Goal: Task Accomplishment & Management: Manage account settings

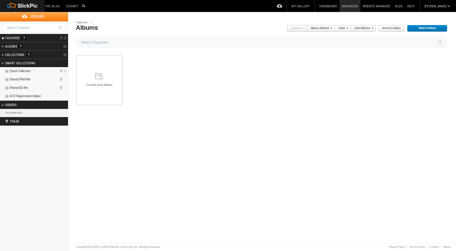
click at [113, 85] on span "Create new album" at bounding box center [99, 85] width 47 height 4
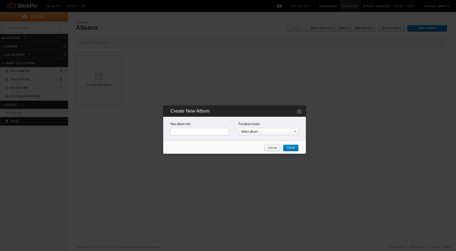
click at [200, 134] on input "text" at bounding box center [199, 131] width 58 height 7
type input "H"
type input "Ressources"
click at [291, 148] on span "Create" at bounding box center [289, 148] width 12 height 7
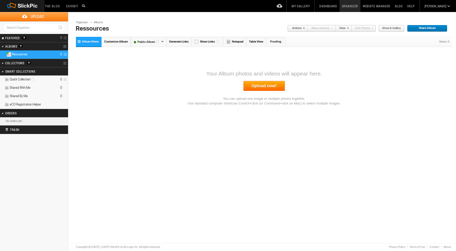
click at [272, 89] on link "Upload now!" at bounding box center [263, 86] width 41 height 10
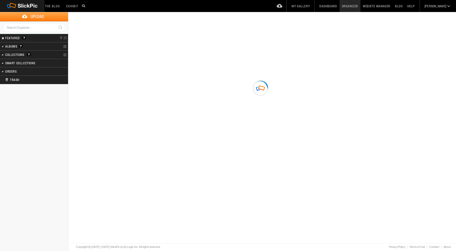
type input "Ressources"
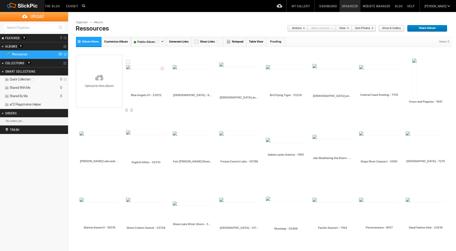
click at [150, 69] on img at bounding box center [145, 67] width 39 height 4
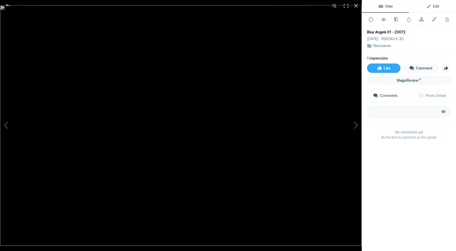
click at [427, 8] on span "Edit" at bounding box center [432, 6] width 13 height 4
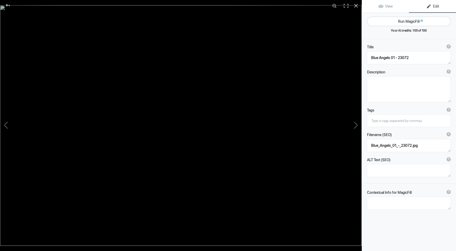
click at [402, 20] on button "Run MagicFill AI" at bounding box center [409, 21] width 84 height 9
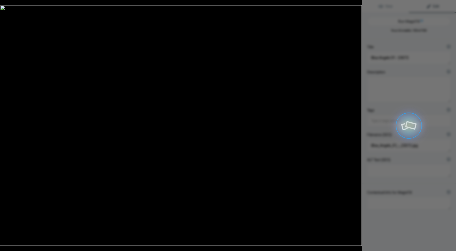
type textarea "Blue Angels Formation Flight Overhead"
type textarea "Experience the thrill of the Blue Angels in this stunning photograph capturing …"
type textarea "blue-angels-formation-flight.jpg"
type textarea "Four Blue Angels F/A-18 Hornets flying in formation against a clear blue sky, l…"
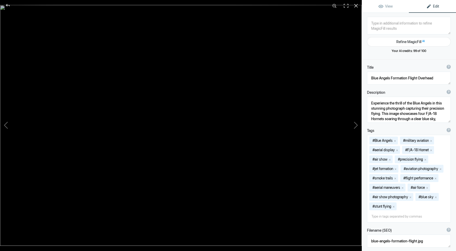
type textarea "Bodie Church - K1-2500"
type textarea "Bodie_Church_-_K1-2500.jpg"
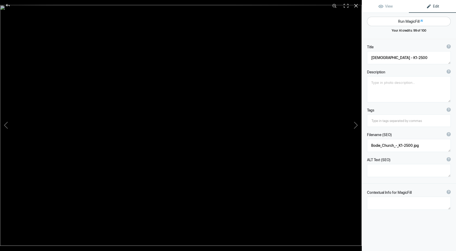
click at [399, 20] on button "Run MagicFill AI" at bounding box center [409, 21] width 84 height 9
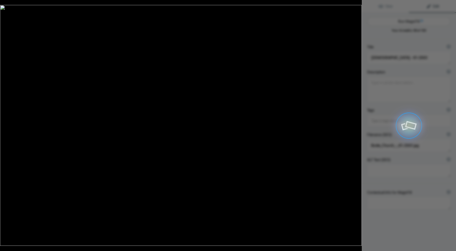
type textarea "Historic Bodie Church in California's Ghost Town"
type textarea "Discover the charm of the historic Bodie Church, a stunning example of 19th-cen…"
type textarea "bodie-church-historic-architecture.jpg"
type textarea "Historic Bodie Church in the ghost town of Bodie, California, surrounded by sag…"
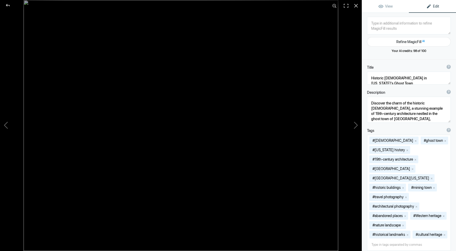
type textarea "Brit and Navy Texans - 32204"
type textarea "Brit_and_Navy_Texans_-_32204.jpg"
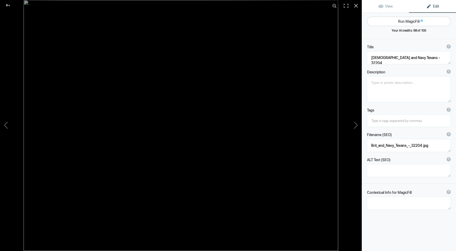
click at [405, 21] on button "Run MagicFill AI" at bounding box center [409, 21] width 84 height 9
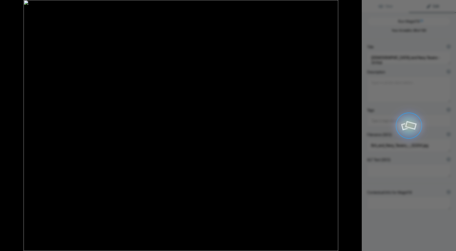
type textarea "Vintage Aircraft in Formation: Brit and Navy Texans Flying High"
type textarea "Experience the thrill of aviation history with this stunning image of two iconi…"
type textarea "vintage-aircraft-brit-navy-texans.jpg"
type textarea "Two vintage Texan aircraft flying in formation against a cloudy sky, showcasing…"
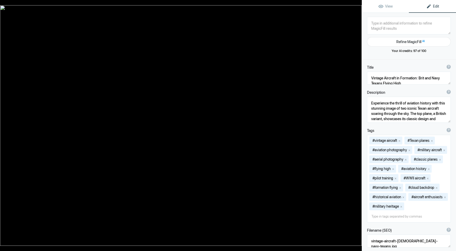
type textarea "Brit Flying Tiger - 31226"
type textarea "Brit_Flying_Tiger_-_31226.jpg"
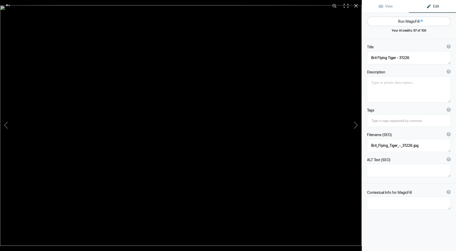
click at [399, 22] on button "Run MagicFill AI" at bounding box center [409, 21] width 84 height 9
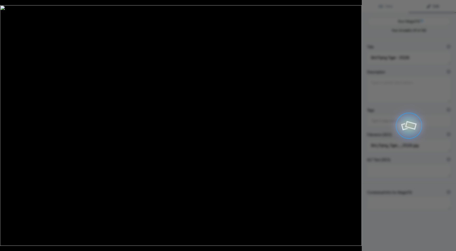
type textarea "British Flying Tiger Aircraft in Action"
type textarea "Experience the thrill of aviation history with this stunning image of a British…"
type textarea "british-flying-tiger-aircraft.jpg"
type textarea "A British Flying Tiger aircraft flying against a backdrop of clouds, showcasing…"
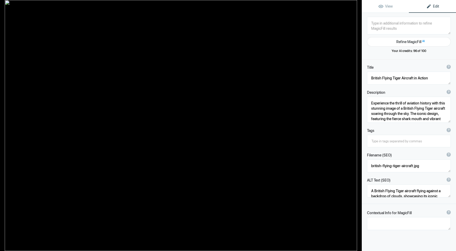
type textarea "Canadian and Marine Texans - 30923"
type textarea "Canadian_and_Marine_Texans_-_30923.jpg"
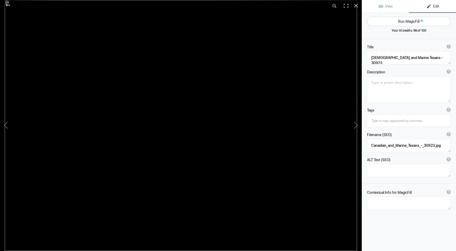
click at [399, 22] on button "Run MagicFill AI" at bounding box center [409, 21] width 84 height 9
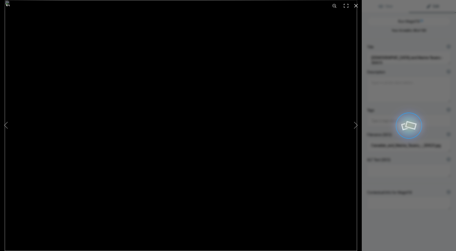
type textarea "Vintage Military Aircraft in Formation Flight"
type textarea "Experience the thrill of aviation history with this stunning image of two vinta…"
type textarea "vintage-military-aircraft-formation-flight.jpg"
type textarea "Two vintage military aircraft flying in formation against a blue sky, showcasin…"
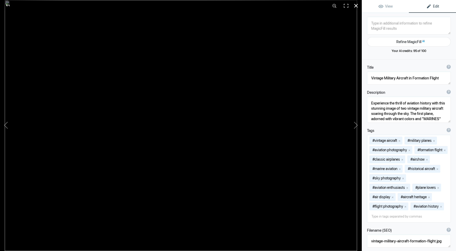
click at [356, 5] on div at bounding box center [356, 6] width 12 height 12
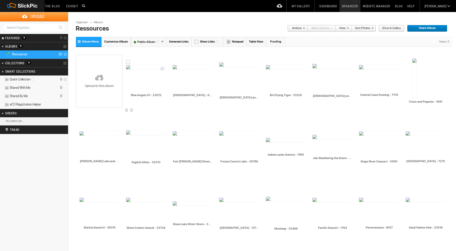
click at [142, 69] on img at bounding box center [145, 67] width 39 height 4
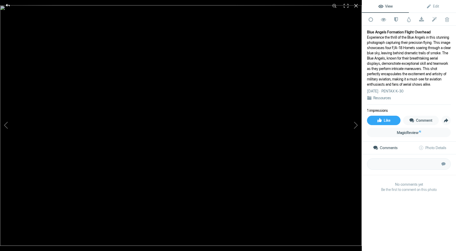
click at [5, 4] on div at bounding box center [7, 5] width 19 height 10
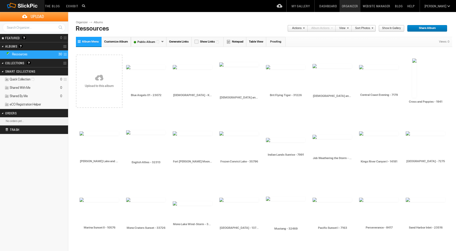
click at [301, 31] on link "Actions" at bounding box center [295, 28] width 17 height 7
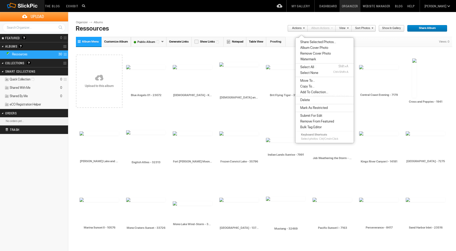
click at [307, 68] on span "Select All" at bounding box center [306, 67] width 15 height 4
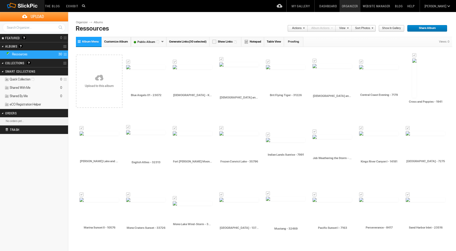
click at [300, 30] on link "Actions" at bounding box center [295, 28] width 17 height 7
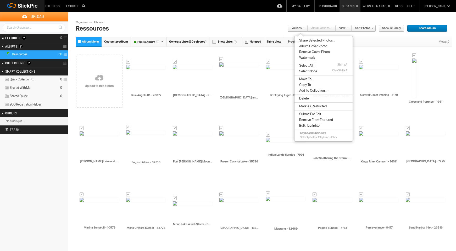
click at [302, 98] on span "Delete" at bounding box center [302, 99] width 11 height 4
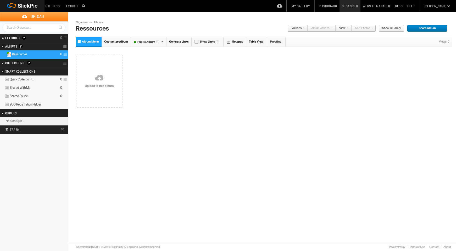
click at [108, 75] on link at bounding box center [99, 78] width 47 height 60
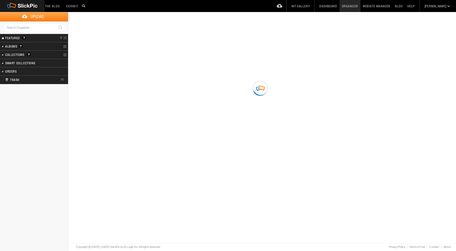
type input "Ressources"
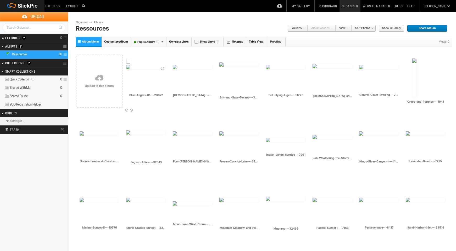
click at [137, 69] on img at bounding box center [145, 67] width 39 height 4
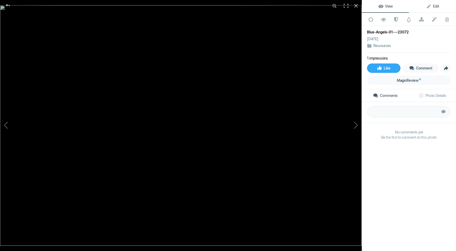
click at [433, 7] on span "Edit" at bounding box center [432, 6] width 13 height 4
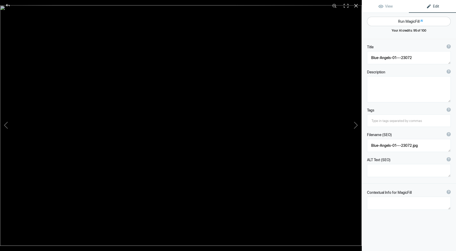
click at [413, 20] on button "Run MagicFill AI" at bounding box center [409, 21] width 84 height 9
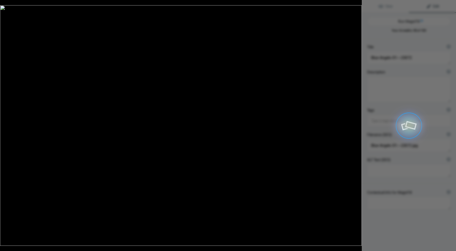
type textarea "Blue Angels Performing Precision Maneuvers in Clear Skies"
type textarea "Witness the breathtaking performance of the Blue Angels as they execute intrica…"
type textarea "blue-angels-precision-maneuvers.jpg"
type textarea "Four Blue Angels F/A-18 Hornet jets flying in formation, leaving vapor trails a…"
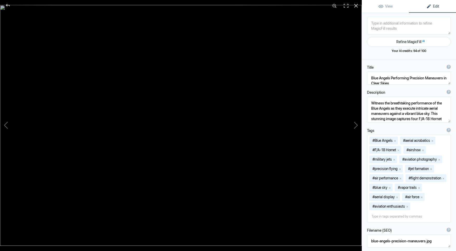
type textarea "Bodie-Church---K1-2500"
type textarea "Bodie-Church---K1-2500.jpg"
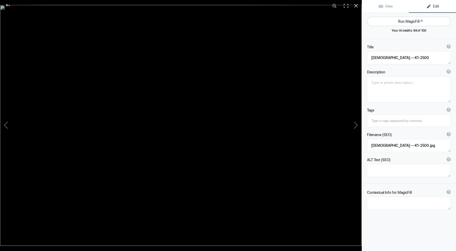
click at [408, 22] on button "Run MagicFill AI" at bounding box center [409, 21] width 84 height 9
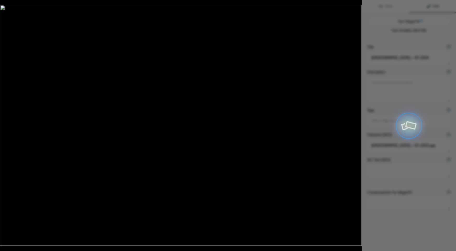
type textarea "Historic Bodie Church in California's Ghost Town"
type textarea "Discover the charm of the historic Bodie Church, a beautifully preserved struct…"
type textarea "bodie-church-historic-ghost-town.jpg"
type textarea "Historic Bodie Church in a ghost town setting, showcasing rustic wooden archite…"
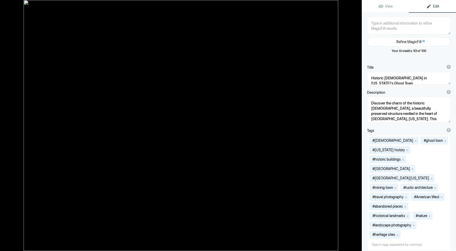
type textarea "Brit-and-Navy-Texans---32204"
type textarea "Brit-and-Navy-Texans---32204.jpg"
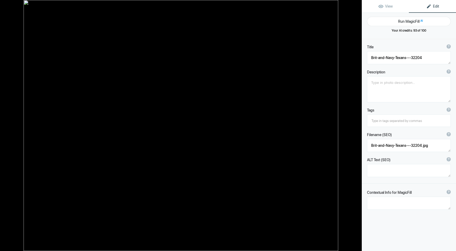
click at [408, 22] on button "Run MagicFill AI" at bounding box center [409, 21] width 84 height 9
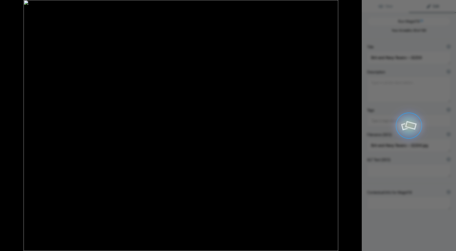
type textarea "Historic WWII Trainer Aircraft in Formation Flight"
type textarea "Experience the thrill of aviation history with this stunning image of two iconi…"
type textarea "historic-wwii-trainer-aircraft-formation.jpg"
type textarea "Two historic WWII trainer aircraft flying in formation against a cloudy sky, sh…"
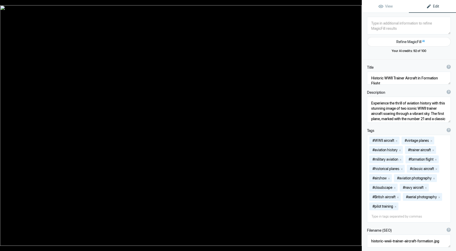
type textarea "Brit-Flying-Tiger---31226"
type textarea "Brit-Flying-Tiger---31226.jpg"
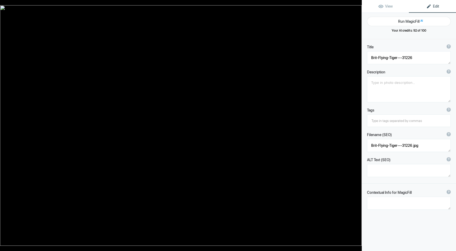
click at [408, 22] on button "Run MagicFill AI" at bounding box center [409, 21] width 84 height 9
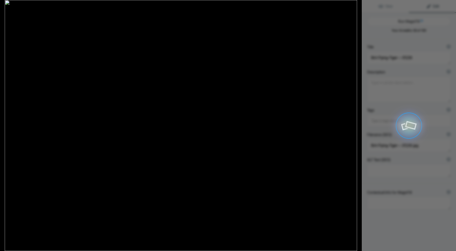
type textarea "Canadian-and-Marine-Texans---30923"
type textarea "Canadian-and-Marine-Texans---30923.jpg"
type textarea "Brit-Flying-Tiger---31226"
type textarea "Brit-Flying-Tiger---31226.jpg"
type textarea "British Flying Tiger Aircraft in Action"
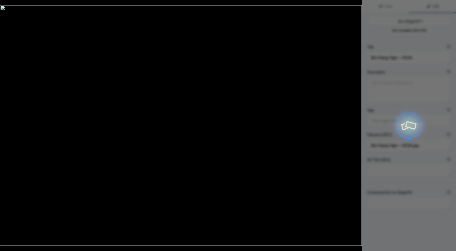
type textarea "Experience the thrill of aviation with this stunning image of a British Flying …"
type textarea "british-flying-tiger-aircraft.jpg"
type textarea "A British Flying Tiger aircraft with a shark mouth design flying against a blue…"
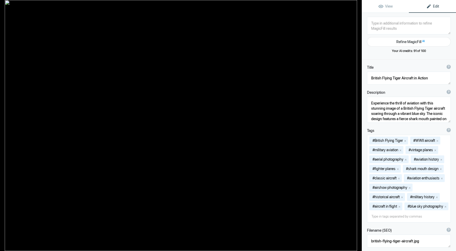
type textarea "Canadian-and-Marine-Texans---30923"
type textarea "Canadian-and-Marine-Texans---30923.jpg"
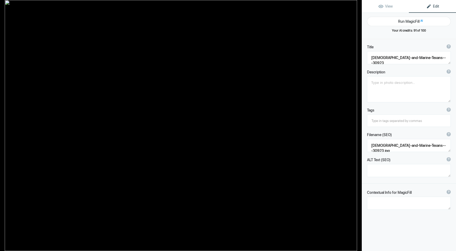
click at [408, 22] on button "Run MagicFill AI" at bounding box center [409, 21] width 84 height 9
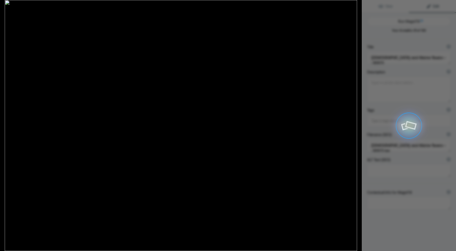
type textarea "Vintage Military Aircraft in Formation Flight"
type textarea "Experience the thrill of aviation history with this stunning image of two vinta…"
type textarea "vintage-military-aircraft-formation-flight.jpg"
type textarea "Two vintage military aircraft flying in formation against a clear blue sky, sho…"
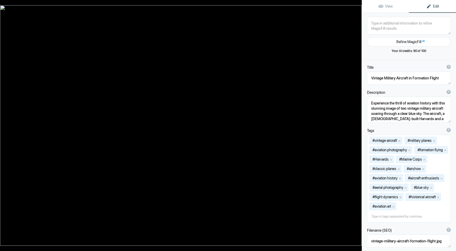
type textarea "Central-Coast-Evening---7179"
type textarea "Central-Coast-Evening---7179.jpg"
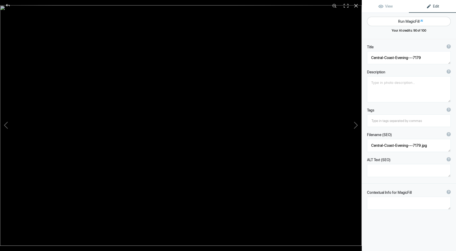
click at [407, 22] on button "Run MagicFill AI" at bounding box center [409, 21] width 84 height 9
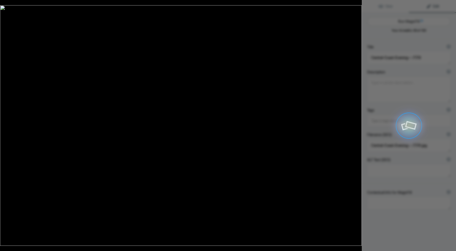
type textarea "Serene Evening at Central Coast: Coastal Sunset Over Waves"
type textarea "Experience the tranquil beauty of the Central Coast during a stunning evening. …"
type textarea "central-coast-evening-sunset.jpg"
type textarea "A serene evening view of the Central Coast, showcasing a colorful sunset over r…"
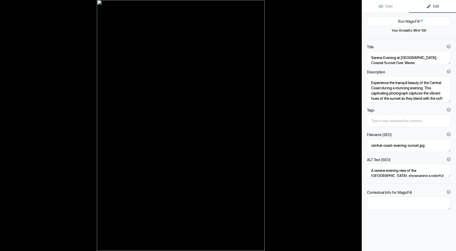
type textarea "Cross-and-Poppies---1941"
type textarea "Cross-and-Poppies---1941.jpg"
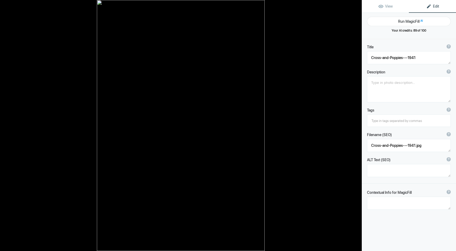
click at [407, 22] on button "Run MagicFill AI" at bounding box center [409, 21] width 84 height 9
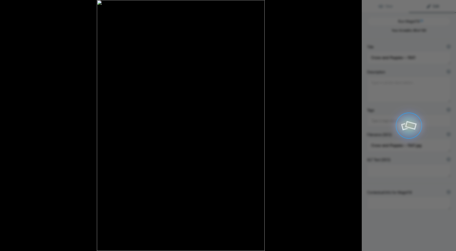
type textarea "Vibrant Poppies Surrounding a White Cross"
type textarea "This stunning photograph captures a serene scene of a white cross standing tall…"
type textarea "vibrant-poppies-white-cross.jpg"
type textarea "A white cross surrounded by a field of bright orange California poppies under a…"
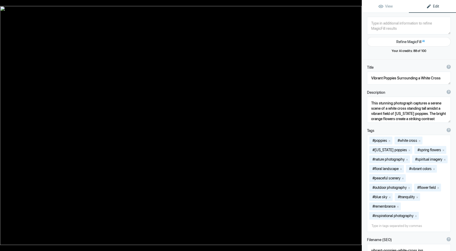
type textarea "Donner-Lake-and-Clouds---4466"
type textarea "Donner-Lake-and-Clouds---4466.jpg"
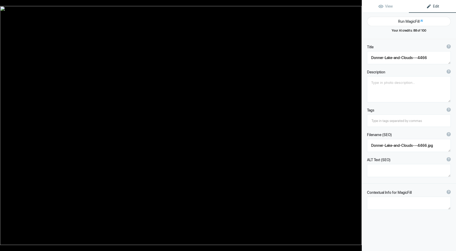
click at [407, 23] on button "Run MagicFill AI" at bounding box center [409, 21] width 84 height 9
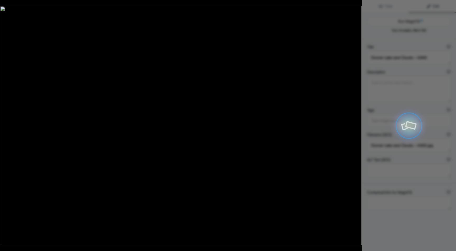
type textarea "Breathtaking View of Donner Lake Under Dramatic Clouds"
type textarea "Experience the stunning beauty of Donner Lake, nestled among the Sierra Nevada …"
type textarea "donner-lake-dramatic-clouds.jpg"
type textarea "Panoramic view of Donner Lake surrounded by mountains and dramatic clouds in th…"
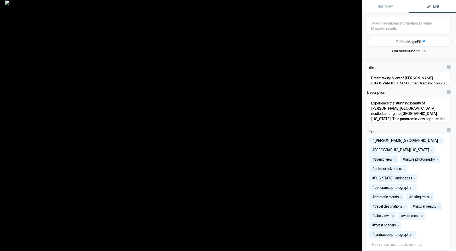
type textarea "English-Allies---32313"
type textarea "English-Allies---32313.jpg"
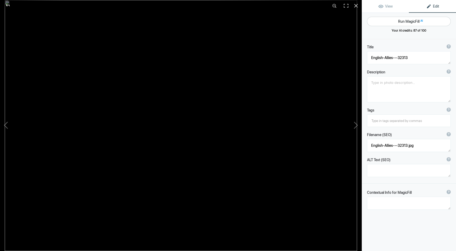
click at [407, 23] on button "Run MagicFill AI" at bounding box center [409, 21] width 84 height 9
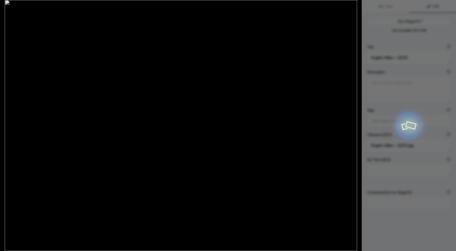
type textarea "Vintage Aircraft in Formation Flight: English Allies"
type textarea "Experience the thrill of aviation history with this stunning image of two vinta…"
type textarea "vintage-aircraft-formation-flight.jpg"
type textarea "Two vintage aircraft in formation flight against a blue sky, showcasing their h…"
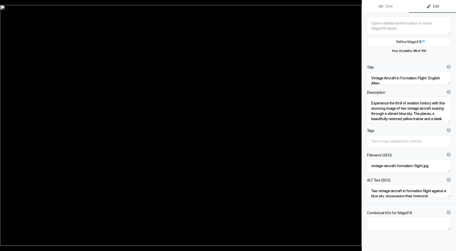
type textarea "Fort-Churchill-Moon-Silhouette---12992"
type textarea "Fort-Churchill-Moon-Silhouette---12992.jpg"
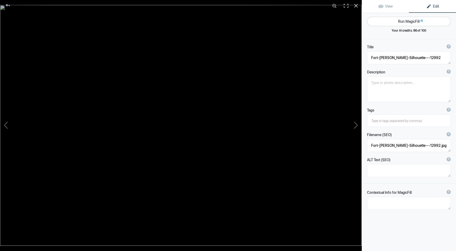
click at [407, 23] on button "Run MagicFill AI" at bounding box center [409, 21] width 84 height 9
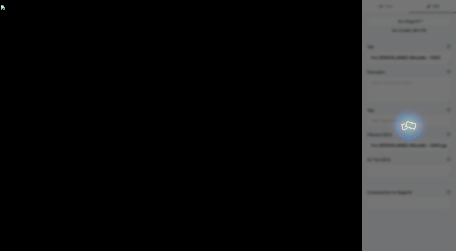
type textarea "Fort Churchill Moonlit Silhouette at Dusk"
type textarea "This captivating image showcases the silhouette of Fort Churchill against a stu…"
type textarea "fort-churchill-moonlit-silhouette.jpg"
type textarea "Silhouette of Fort Churchill with a full moon in a twilight sky, highlighting t…"
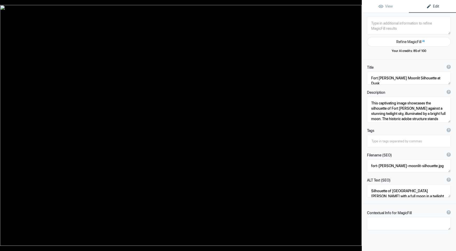
type textarea "Frozen-Convict-Lake---35796"
type textarea "Frozen-Convict-Lake---35796.jpg"
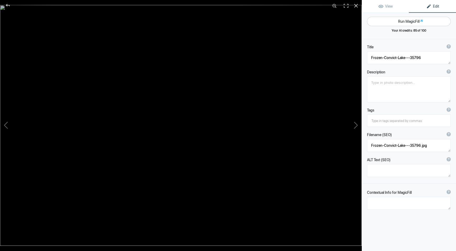
click at [407, 22] on button "Run MagicFill AI" at bounding box center [409, 21] width 84 height 9
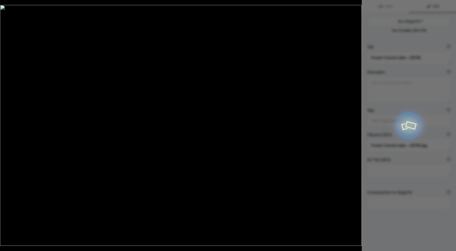
type textarea "Stunning Winter Landscape at [GEOGRAPHIC_DATA], [US_STATE]"
type textarea "Experience the breathtaking beauty of Convict Lake in California during winter.…"
type textarea "convict-lake-winter-landscape.jpg"
type textarea "A stunning winter landscape of Convict Lake in California, featuring a frozen l…"
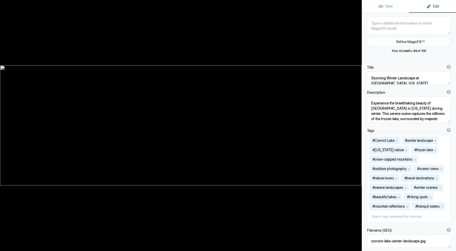
type textarea "Indian-Lands-Sunrise---7991"
type textarea "Indian-Lands-Sunrise---7991.jpg"
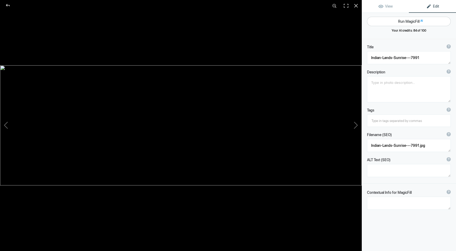
click at [407, 19] on button "Run MagicFill AI" at bounding box center [409, 21] width 84 height 9
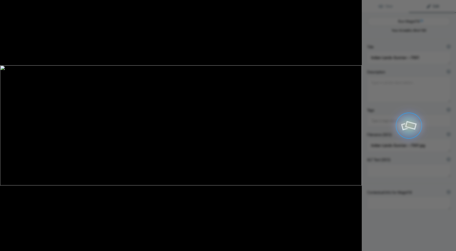
type textarea "Majestic Sunrise Over Indian Lands Mountains"
type textarea "Experience the breathtaking beauty of a sunrise illuminating the rugged peaks o…"
type textarea "majestic-sunrise-indian-lands-mountains.jpg"
type textarea "Sunrise illuminating the rugged peaks of the Indian Lands mountains, showcasing…"
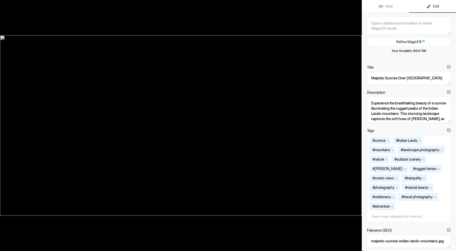
type textarea "Job-Weathering-the-Storm---00358"
type textarea "Job-Weathering-the-Storm---00358.jpg"
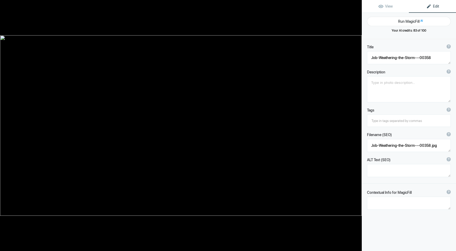
click at [407, 19] on button "Run MagicFill AI" at bounding box center [409, 21] width 84 height 9
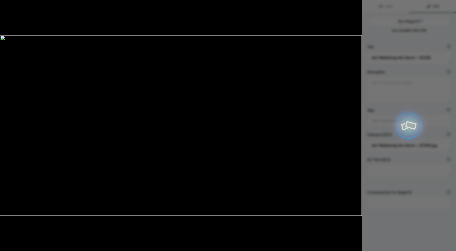
type textarea "Majestic Snow-Capped Mountains Under Dramatic Skies"
type textarea "Experience the breathtaking beauty of snow-capped mountains set against a backd…"
type textarea "majestic-snow-capped-mountains-dramatic-skies.jpg"
type textarea "Snow-capped mountains under dramatic, cloudy skies, showcasing a stunning natur…"
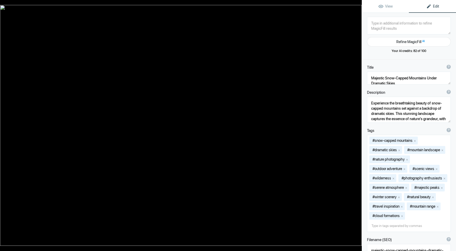
type textarea "Kings-River-Canyon-I---14181"
type textarea "Kings-River-Canyon-I---14181.jpg"
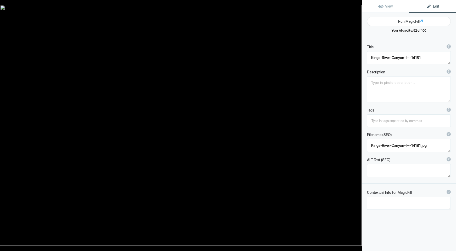
click at [407, 19] on button "Run MagicFill AI" at bounding box center [409, 21] width 84 height 9
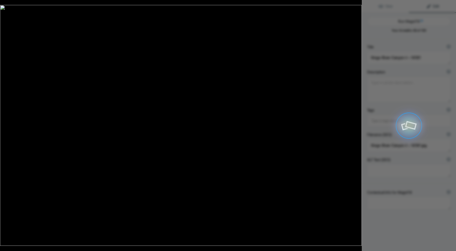
type textarea "Kings River Canyon: Serene Waters and Rocky Landscapes"
type textarea "Experience the tranquil beauty of Kings River Canyon, where the gentle flow of …"
type textarea "kings-river-canyon-serene-waters.jpg"
type textarea "A serene view of Kings River Canyon featuring a flowing river surrounded by roc…"
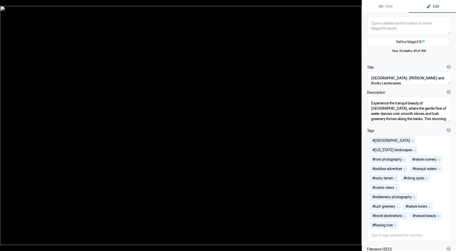
type textarea "Lavender-Beach---7275"
type textarea "Lavender-Beach---7275.jpg"
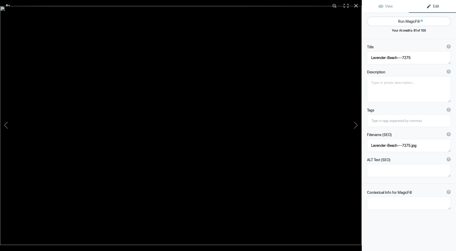
click at [415, 20] on button "Run MagicFill AI" at bounding box center [409, 21] width 84 height 9
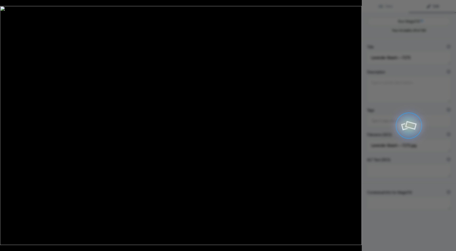
type textarea "Serene Lavender Beach Sunset Over Ocean Waves"
type textarea "Experience the tranquil beauty of Lavender Beach at sunset, where the sky trans…"
type textarea "lavender-beach-sunset.jpg"
type textarea "A serene sunset over Lavender Beach, showcasing gentle ocean waves and a wooden…"
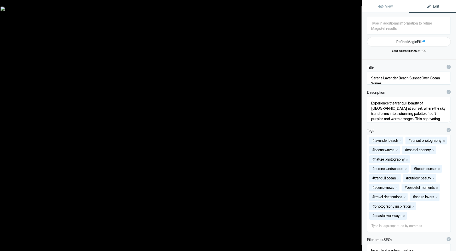
type textarea "Marina-Sunset-II---10576"
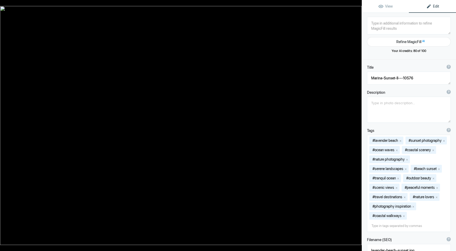
type textarea "Marina-Sunset-II---10576.jpg"
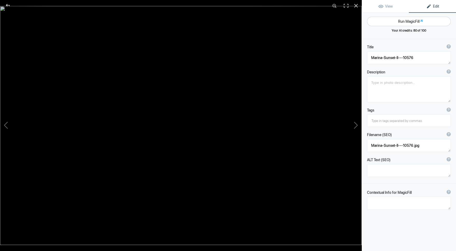
click at [415, 20] on button "Run MagicFill AI" at bounding box center [409, 21] width 84 height 9
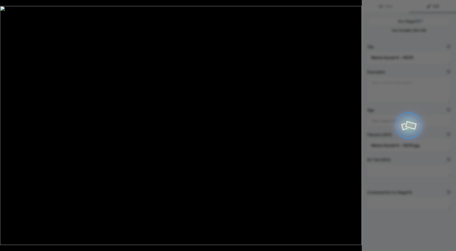
type textarea "Stunning Sunset Over Marina with Vibrant Clouds"
type textarea "Experience the breathtaking beauty of a sunset over the marina, where vibrant h…"
type textarea "marina-sunset-vibrant-clouds.jpg"
type textarea "A vibrant sunset over a marina, showcasing colorful clouds reflecting in the tr…"
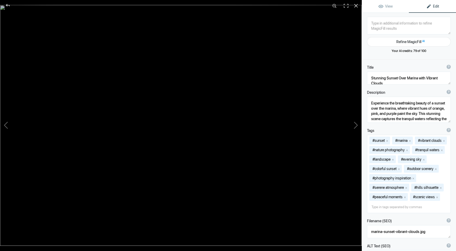
type textarea "Mono-Craters-Sunset---33726"
type textarea "Mono-Craters-Sunset---33726.jpg"
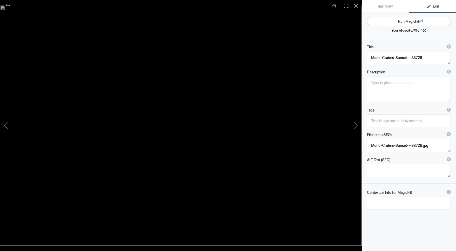
click at [408, 20] on button "Run MagicFill AI" at bounding box center [409, 21] width 84 height 9
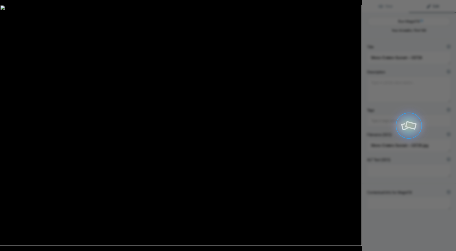
type textarea "Stunning Sunset Over Mono Craters"
type textarea "Experience the breathtaking beauty of a sunset over the Mono Craters, where vib…"
type textarea "stunning-sunset-mono-craters.jpg"
type textarea "A stunning sunset over the Mono Craters, featuring vibrant orange clouds and lu…"
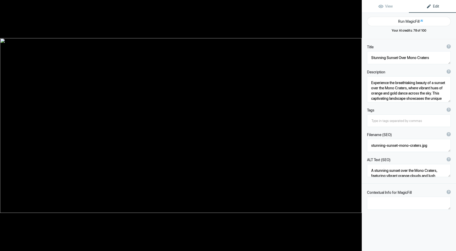
type textarea "Mono-Lake-Wind-Storm---3487"
type textarea "Mono-Lake-Wind-Storm---3487.jpg"
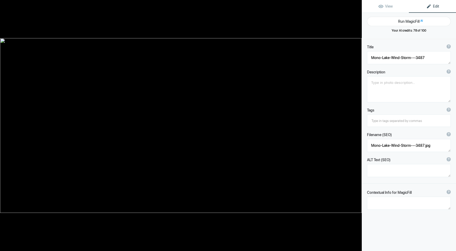
click at [408, 20] on button "Run MagicFill AI" at bounding box center [409, 21] width 84 height 9
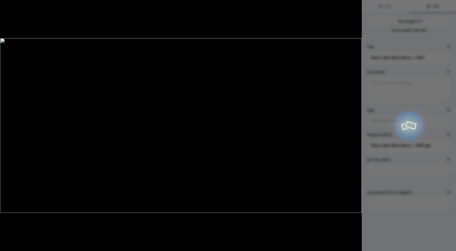
type textarea "Mono Lake Stormy Skies: A Dramatic Landscape"
type textarea "Experience the breathtaking beauty of Mono Lake as storm clouds roll in over it…"
type textarea "mono-lake-stormy-skies.jpg"
type textarea "A panoramic view of Mono Lake showcasing tufa formations under a dramatic sky w…"
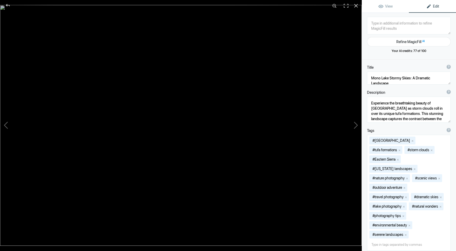
type textarea "Mountain-Meadow-and-Pond---13769"
type textarea "Mountain-Meadow-and-Pond---13769.jpg"
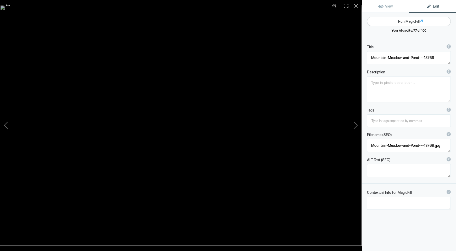
click at [402, 22] on button "Run MagicFill AI" at bounding box center [409, 21] width 84 height 9
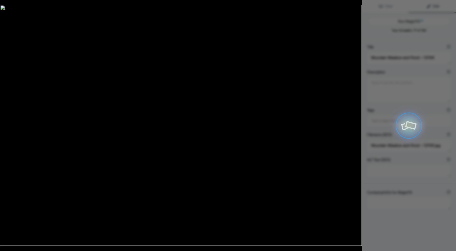
type textarea "Serene Mountain Meadow with Reflective Pond and Pine Trees"
type textarea "This stunning landscape captures the tranquility of a mountain meadow, framed b…"
type textarea "serene-mountain-meadow-pond.jpg"
type textarea "A tranquil mountain meadow with a reflective pond surrounded by pine trees and …"
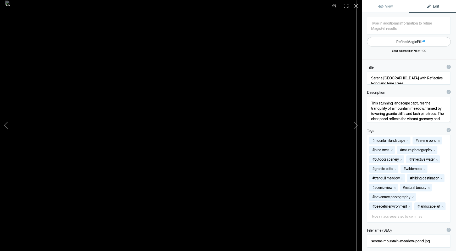
type textarea "Mustang---32469"
type textarea "Mustang---32469.jpg"
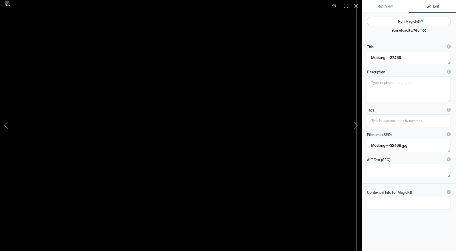
click at [404, 21] on button "Run MagicFill AI" at bounding box center [409, 21] width 84 height 9
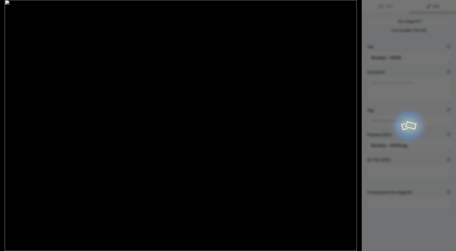
type textarea "P-51 Mustang Flying Overhead"
type textarea "Witness the iconic P-51 Mustang soaring gracefully through the sky. This legend…"
type textarea "p-51-mustang-flying-overhead.jpg"
type textarea "P-51 Mustang flying against a cloudy sky, showcasing its vibrant colors and dis…"
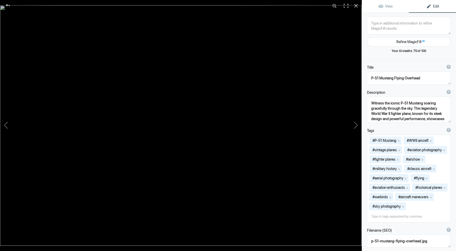
type textarea "Pacific-Sunset-I---7163"
type textarea "Pacific-Sunset-I---7163.jpg"
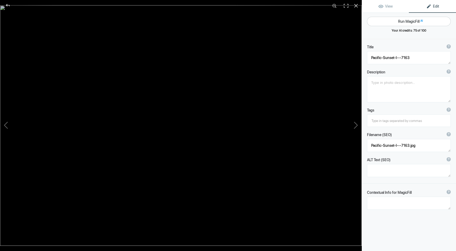
click at [399, 20] on button "Run MagicFill AI" at bounding box center [409, 21] width 84 height 9
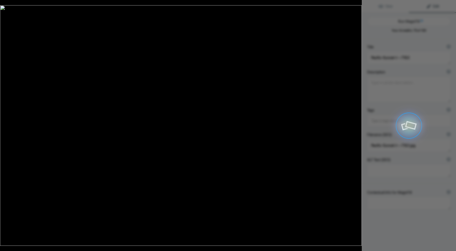
type textarea "Breathtaking Pacific Sunset Over Tranquil Ocean Waves"
type textarea "Experience the stunning beauty of a Pacific sunset as the sun dips below the ho…"
type textarea "pacific-sunset-over-ocean.jpg"
type textarea "A stunning Pacific sunset with vibrant colors over the ocean, framed by coastal…"
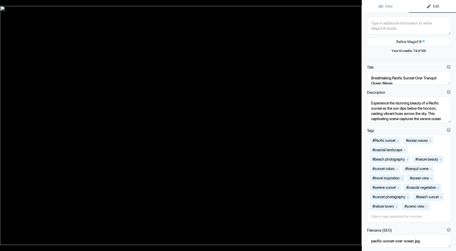
type textarea "Perseverance---8417"
type textarea "Perseverance---8417.jpg"
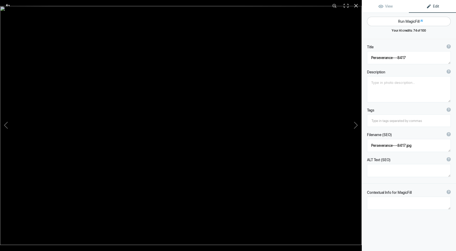
click at [404, 21] on button "Run MagicFill AI" at bounding box center [409, 21] width 84 height 9
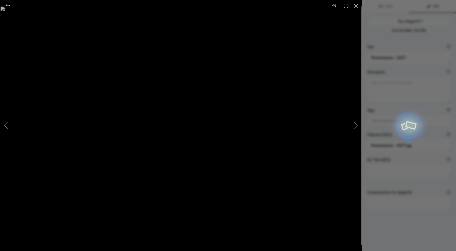
type textarea "Delicate Wildflowers Growing Through Wooden Planks"
type textarea "This captivating image showcases two delicate wildflowers emerging from the gap…"
type textarea "delicate-wildflowers-wooden-planks.jpg"
type textarea "Two delicate wildflowers growing through gaps in weathered wooden planks, illum…"
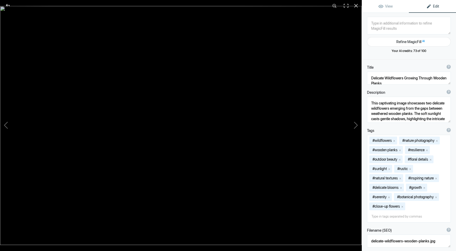
type textarea "Sand-Harbor-Inlet---23516"
type textarea "Sand-Harbor-Inlet---23516.jpg"
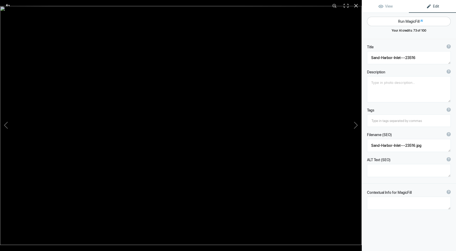
click at [405, 20] on button "Run MagicFill AI" at bounding box center [409, 21] width 84 height 9
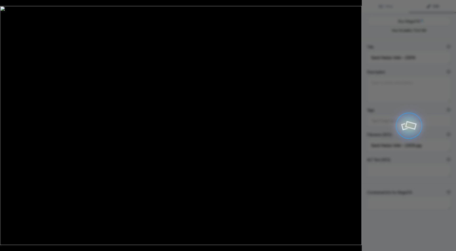
type textarea "[GEOGRAPHIC_DATA] Inlet at [GEOGRAPHIC_DATA]: A Serene Rocky Landscape"
type textarea "Discover the tranquil beauty of Sand Harbor Inlet, located on the eastern shore…"
type textarea "sand-harbor-inlet-lake-tahoe.jpg"
type textarea "A serene view of Sand Harbor Inlet at Lake Tahoe, featuring smooth boulders in …"
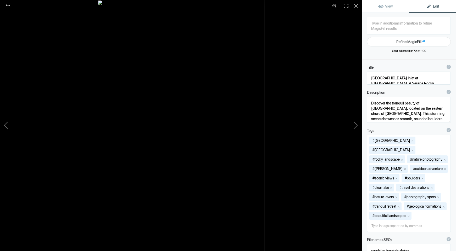
type textarea "Slide-Mountain-Reflections---15957"
type textarea "Slide-Mountain-Reflections---15957.jpg"
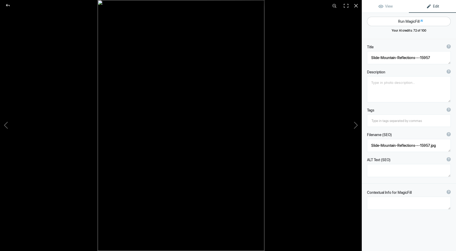
click at [403, 22] on button "Run MagicFill AI" at bounding box center [409, 21] width 84 height 9
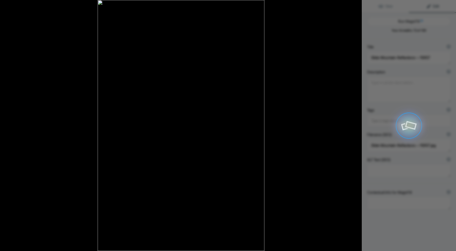
type textarea "Majestic Mountain Reflections in Tranquil Lake"
type textarea "Experience the serene beauty of a snow-capped mountain reflecting perfectly in …"
type textarea "majestic-mountain-reflections-lake.jpg"
type textarea "Snow-capped mountain reflecting in a calm lake surrounded by lush greenery and …"
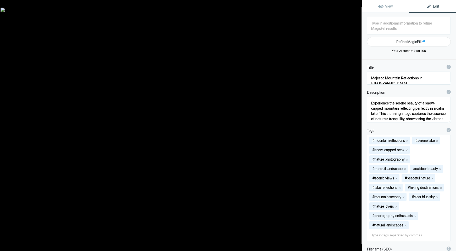
type textarea "Stormy-Tahoe-IV---12569"
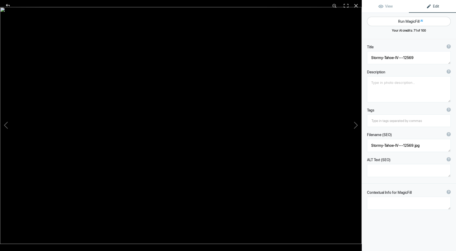
click at [403, 20] on button "Run MagicFill AI" at bounding box center [409, 21] width 84 height 9
click at [403, 22] on button "Run MagicFill AI" at bounding box center [409, 21] width 84 height 9
click at [402, 20] on button "Run MagicFill AI" at bounding box center [409, 21] width 84 height 9
click at [405, 22] on button "Run MagicFill AI" at bounding box center [409, 21] width 84 height 9
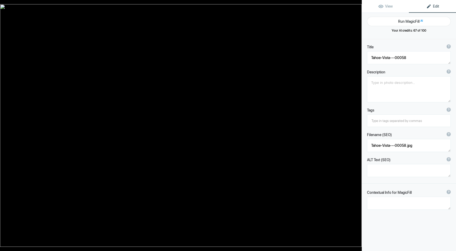
click at [405, 22] on button "Run MagicFill AI" at bounding box center [409, 21] width 84 height 9
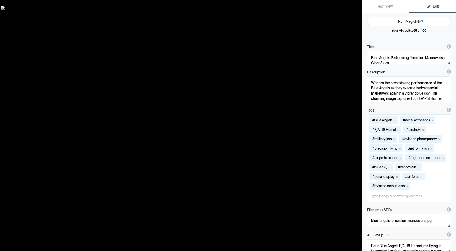
click at [405, 22] on button "Run MagicFill AI" at bounding box center [409, 21] width 84 height 9
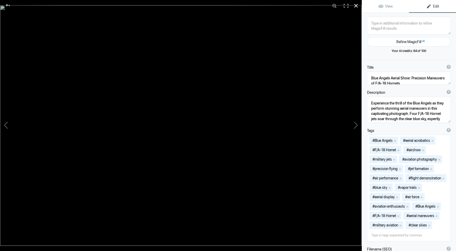
click at [356, 6] on div at bounding box center [356, 6] width 12 height 12
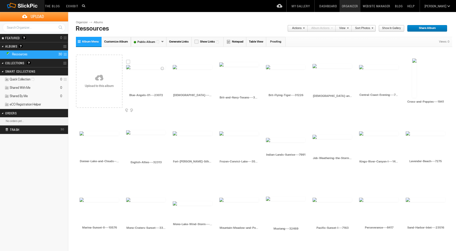
click at [127, 61] on div at bounding box center [128, 62] width 4 height 4
click at [221, 59] on div at bounding box center [221, 59] width 4 height 4
click at [268, 62] on div at bounding box center [268, 62] width 4 height 4
click at [315, 61] on div at bounding box center [314, 61] width 4 height 4
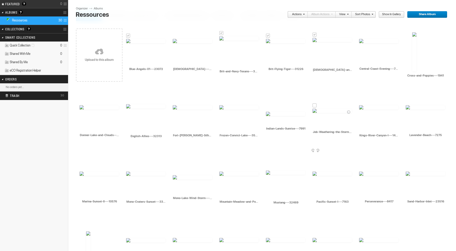
scroll to position [36, 0]
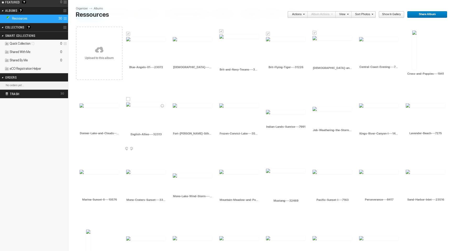
click at [128, 100] on div at bounding box center [128, 99] width 4 height 4
click at [267, 166] on div at bounding box center [268, 166] width 4 height 4
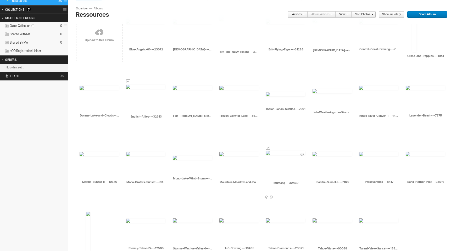
scroll to position [94, 0]
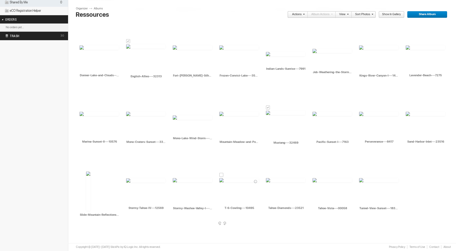
click at [221, 174] on div at bounding box center [221, 175] width 4 height 4
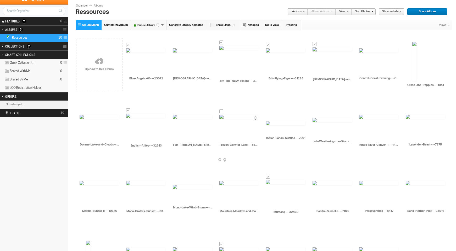
scroll to position [0, 0]
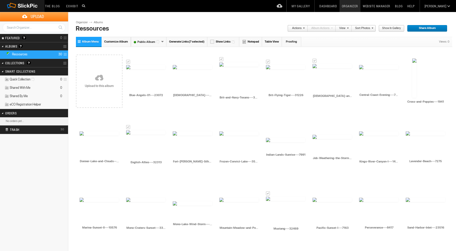
click at [300, 28] on link "Actions" at bounding box center [295, 28] width 17 height 7
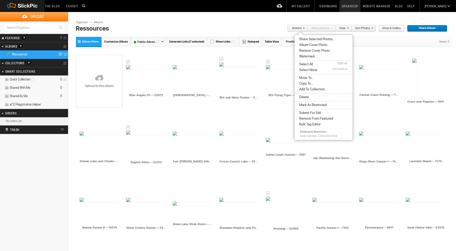
click at [306, 84] on span "Copy To..." at bounding box center [305, 84] width 16 height 4
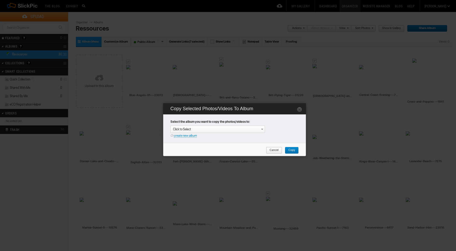
click at [181, 136] on link "create new album" at bounding box center [185, 136] width 23 height 4
click at [183, 129] on div "Enter your title or it will remain as date/time: 2025-08-15 13:15" at bounding box center [219, 129] width 92 height 5
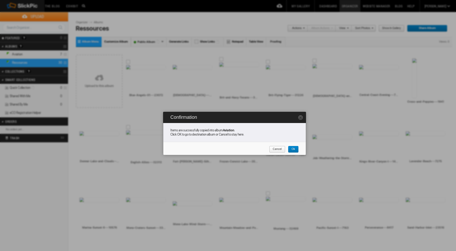
click at [292, 150] on span "Ok" at bounding box center [291, 149] width 7 height 7
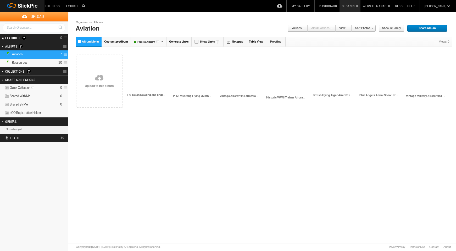
click at [97, 23] on link "Albums" at bounding box center [100, 22] width 16 height 4
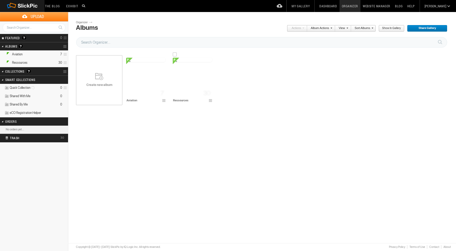
click at [205, 62] on img at bounding box center [192, 60] width 39 height 4
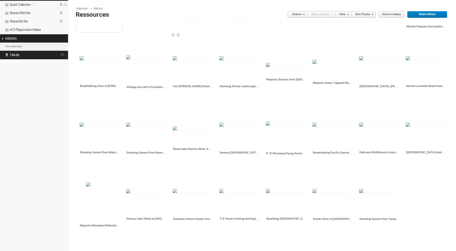
scroll to position [94, 0]
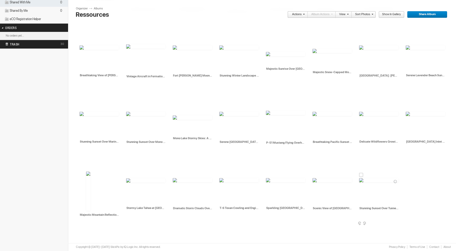
click at [361, 175] on div at bounding box center [361, 175] width 4 height 4
click at [315, 175] on div at bounding box center [314, 175] width 4 height 4
click at [268, 174] on div at bounding box center [268, 175] width 4 height 4
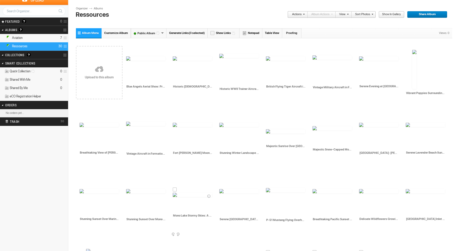
scroll to position [16, 0]
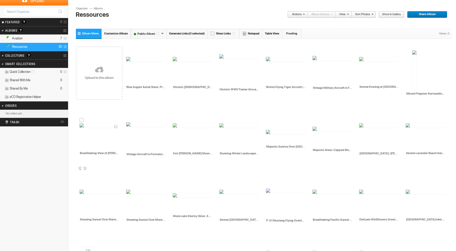
click at [82, 120] on div at bounding box center [82, 120] width 4 height 4
click at [222, 121] on div at bounding box center [221, 120] width 4 height 4
click at [268, 126] on div at bounding box center [268, 127] width 4 height 4
click at [315, 123] on div at bounding box center [314, 124] width 4 height 4
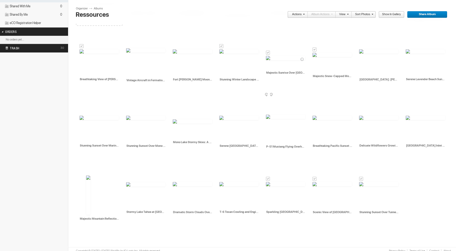
scroll to position [94, 0]
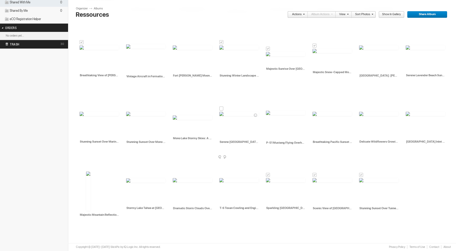
click at [221, 109] on div at bounding box center [221, 109] width 4 height 4
click at [128, 108] on div at bounding box center [128, 109] width 4 height 4
click at [89, 168] on div at bounding box center [88, 169] width 4 height 4
click at [268, 174] on div at bounding box center [268, 175] width 4 height 4
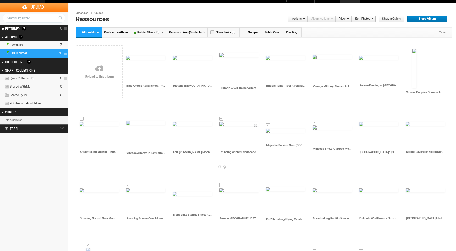
scroll to position [8, 0]
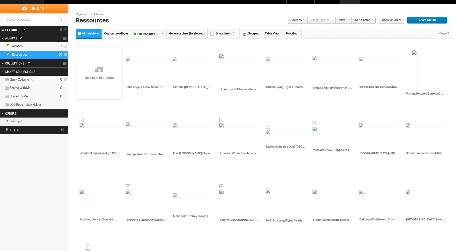
click at [297, 20] on link "Actions" at bounding box center [295, 20] width 17 height 7
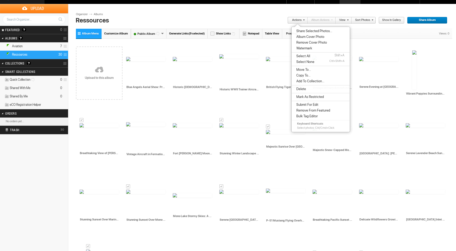
click at [310, 75] on span "Copy To..." at bounding box center [303, 76] width 16 height 4
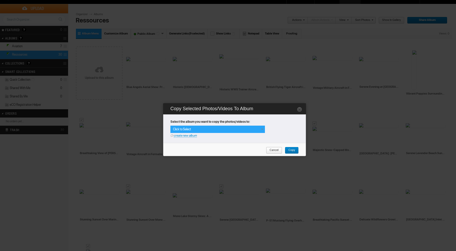
click at [241, 130] on div "Click to Select" at bounding box center [217, 129] width 94 height 7
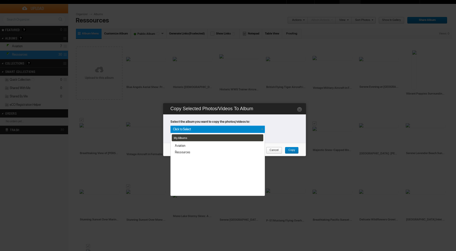
click at [281, 134] on icon "Or create new album" at bounding box center [234, 135] width 129 height 5
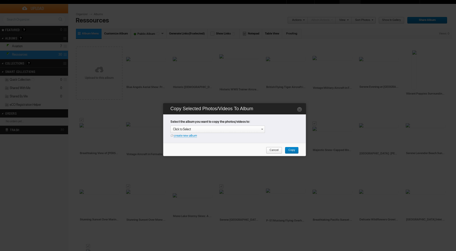
click at [182, 136] on link "create new album" at bounding box center [185, 136] width 23 height 4
click at [184, 130] on div "Enter your title or it will remain as date/time: 2025-08-15 13:17" at bounding box center [219, 129] width 92 height 5
type input "Mountains"
click at [295, 150] on span "Copy" at bounding box center [290, 150] width 10 height 7
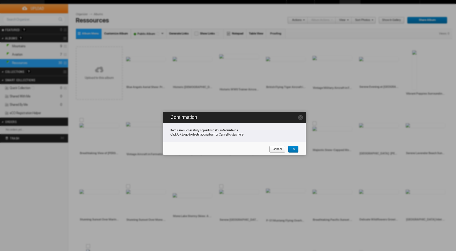
click at [274, 148] on span "Cancel" at bounding box center [275, 149] width 13 height 7
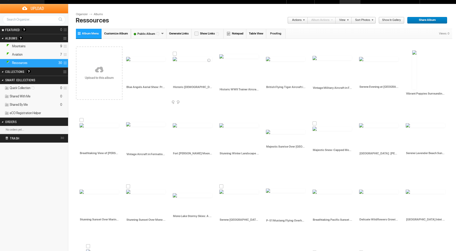
click at [175, 53] on div at bounding box center [175, 54] width 4 height 4
click at [361, 54] on div at bounding box center [361, 54] width 4 height 4
click at [415, 48] on div at bounding box center [414, 47] width 4 height 4
click at [82, 120] on div at bounding box center [82, 120] width 4 height 4
click at [175, 121] on div at bounding box center [175, 120] width 4 height 4
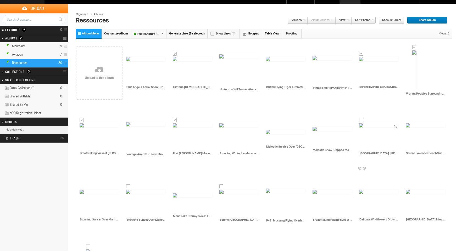
click at [361, 120] on div at bounding box center [361, 120] width 4 height 4
click at [409, 120] on div at bounding box center [407, 120] width 4 height 4
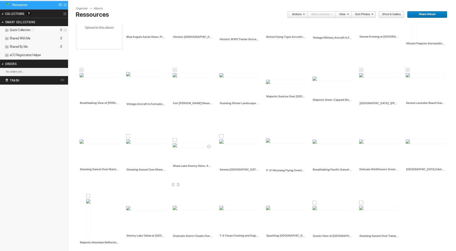
scroll to position [83, 0]
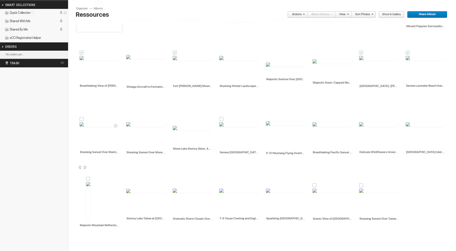
click at [81, 119] on div at bounding box center [82, 119] width 4 height 4
click at [176, 122] on div at bounding box center [175, 123] width 4 height 4
click at [314, 119] on div at bounding box center [314, 119] width 4 height 4
click at [362, 120] on div at bounding box center [361, 119] width 4 height 4
click at [409, 119] on div at bounding box center [407, 119] width 4 height 4
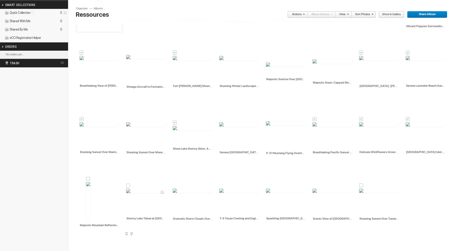
click at [130, 185] on div at bounding box center [128, 186] width 4 height 4
click at [268, 185] on div at bounding box center [268, 186] width 4 height 4
click at [305, 16] on span at bounding box center [302, 14] width 3 height 3
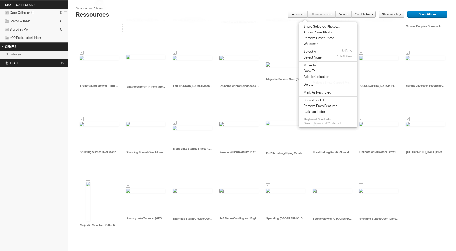
click at [312, 70] on span "Copy To..." at bounding box center [310, 71] width 16 height 4
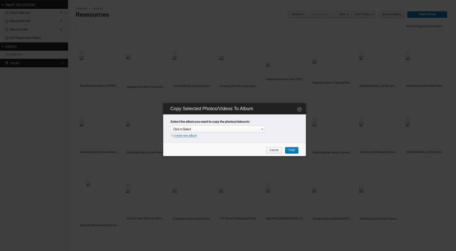
click at [192, 136] on link "create new album" at bounding box center [185, 136] width 23 height 4
click at [191, 129] on div "Enter your title or it will remain as date/time: 2025-08-15 13:18" at bounding box center [219, 129] width 92 height 5
type input "Landscape"
click at [292, 151] on span "Copy" at bounding box center [290, 150] width 10 height 7
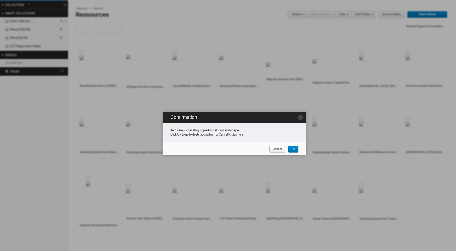
click at [281, 148] on span "Cancel" at bounding box center [275, 149] width 13 height 7
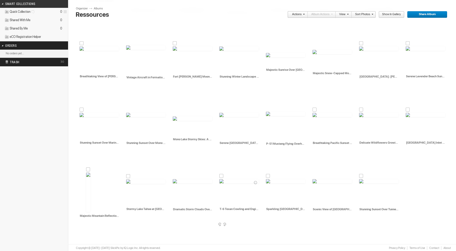
scroll to position [94, 0]
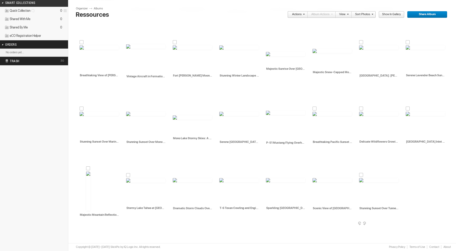
click at [361, 175] on div at bounding box center [361, 175] width 4 height 4
click at [408, 109] on div at bounding box center [407, 109] width 4 height 4
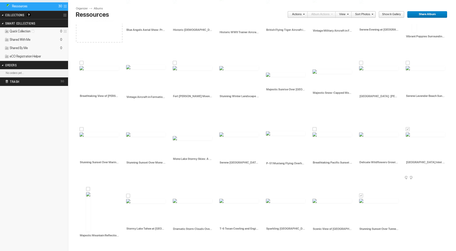
scroll to position [72, 0]
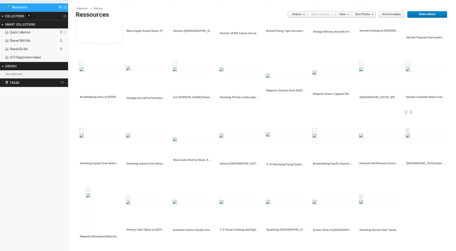
click at [407, 63] on div at bounding box center [407, 64] width 4 height 4
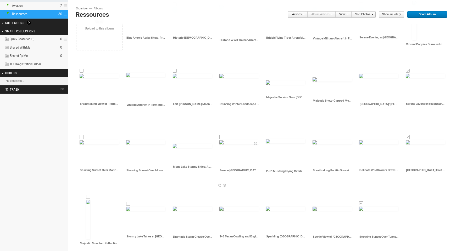
scroll to position [65, 0]
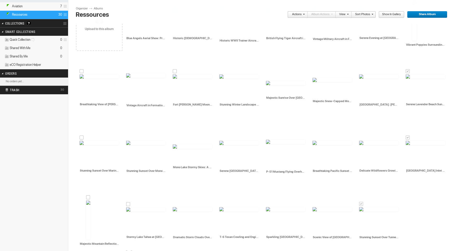
click at [128, 205] on div at bounding box center [128, 204] width 4 height 4
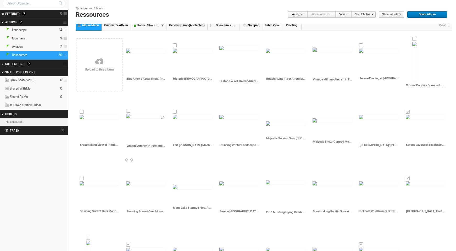
scroll to position [20, 0]
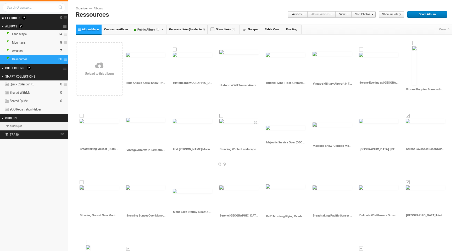
click at [221, 116] on div at bounding box center [221, 116] width 4 height 4
click at [301, 14] on link "Actions" at bounding box center [295, 14] width 17 height 7
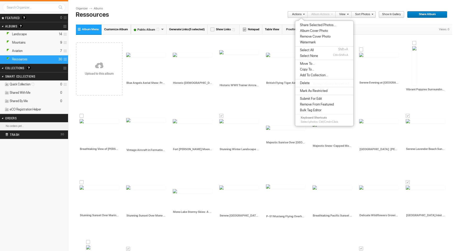
click at [301, 68] on span "Copy To..." at bounding box center [306, 69] width 16 height 4
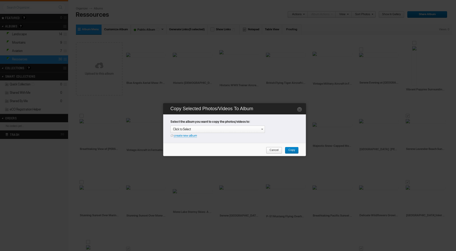
click at [187, 136] on link "create new album" at bounding box center [185, 136] width 23 height 4
click at [188, 130] on div "Enter your title or it will remain as date/time: 2025-08-15 13:19" at bounding box center [219, 129] width 92 height 5
type input "Homepage"
click at [294, 150] on span "Copy" at bounding box center [290, 150] width 10 height 7
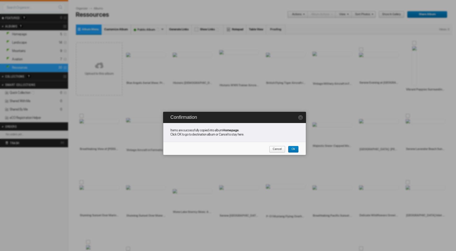
click at [294, 150] on span "Ok" at bounding box center [291, 149] width 7 height 7
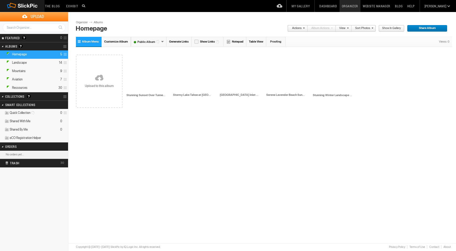
click at [387, 7] on link "Website Manager" at bounding box center [376, 6] width 32 height 12
